Goal: Task Accomplishment & Management: Use online tool/utility

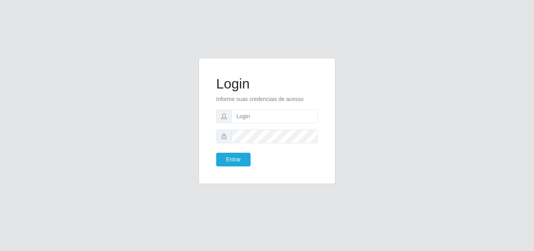
drag, startPoint x: 69, startPoint y: 203, endPoint x: 102, endPoint y: 218, distance: 36.7
click at [85, 219] on div "Login Informe suas credenciais de acesso Entrar" at bounding box center [267, 125] width 534 height 251
click at [249, 109] on input "text" at bounding box center [274, 116] width 86 height 14
type input "vitoria@saullus"
click at [216, 152] on button "Entrar" at bounding box center [233, 159] width 34 height 14
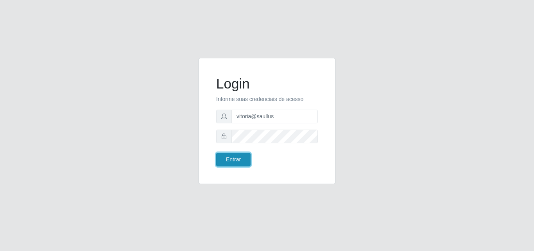
click at [249, 155] on button "Entrar" at bounding box center [233, 159] width 34 height 14
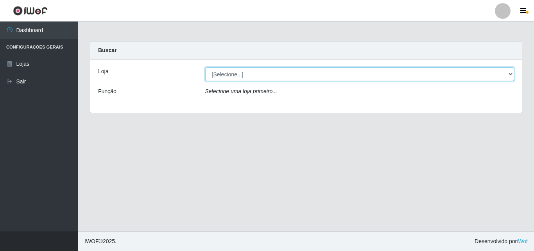
click at [231, 74] on select "[Selecione...] Saullus Supermercados" at bounding box center [359, 74] width 309 height 14
select select "423"
click at [205, 67] on select "[Selecione...] Saullus Supermercados" at bounding box center [359, 74] width 309 height 14
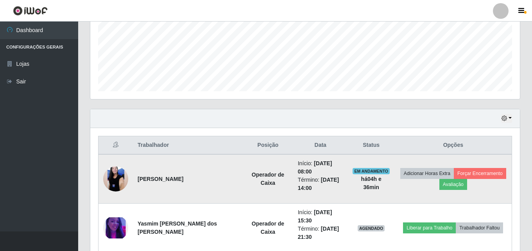
scroll to position [227, 0]
